Goal: Task Accomplishment & Management: Manage account settings

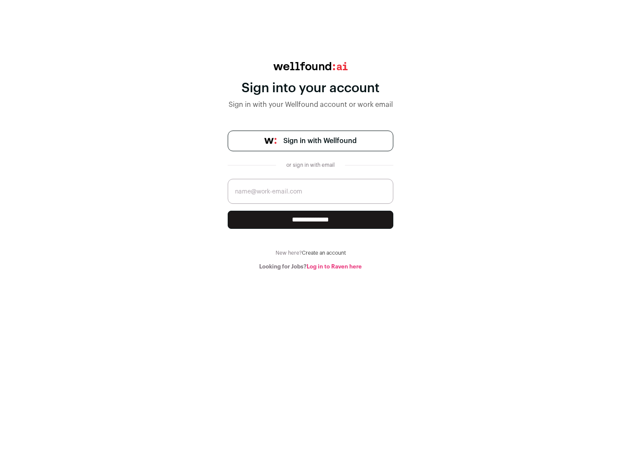
click at [319, 141] on span "Sign in with Wellfound" at bounding box center [319, 141] width 73 height 10
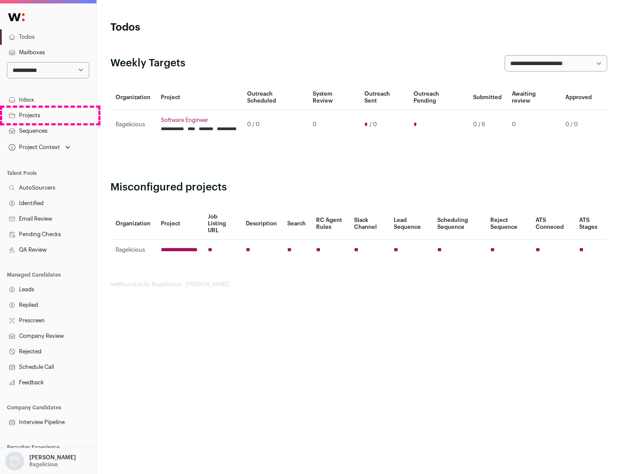
click at [48, 115] on link "Projects" at bounding box center [48, 116] width 96 height 16
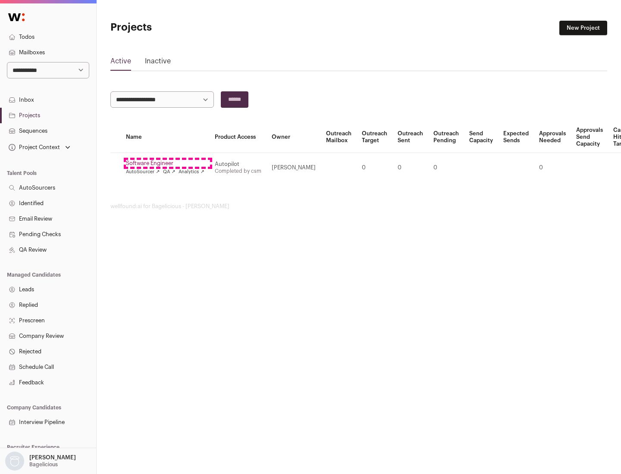
click at [168, 163] on link "Software Engineer" at bounding box center [165, 163] width 78 height 7
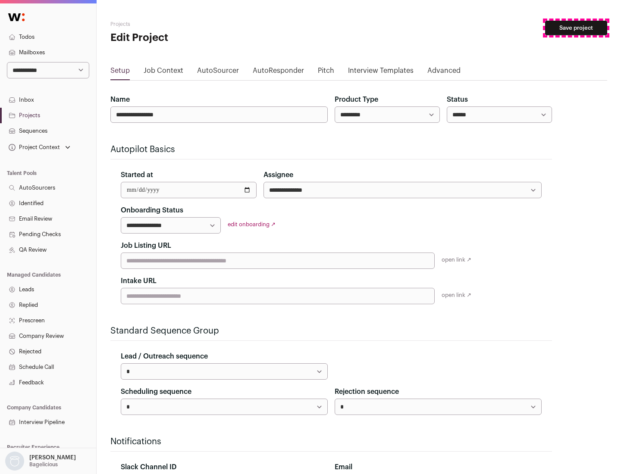
click at [576, 28] on button "Save project" at bounding box center [576, 28] width 62 height 15
